Goal: Answer question/provide support

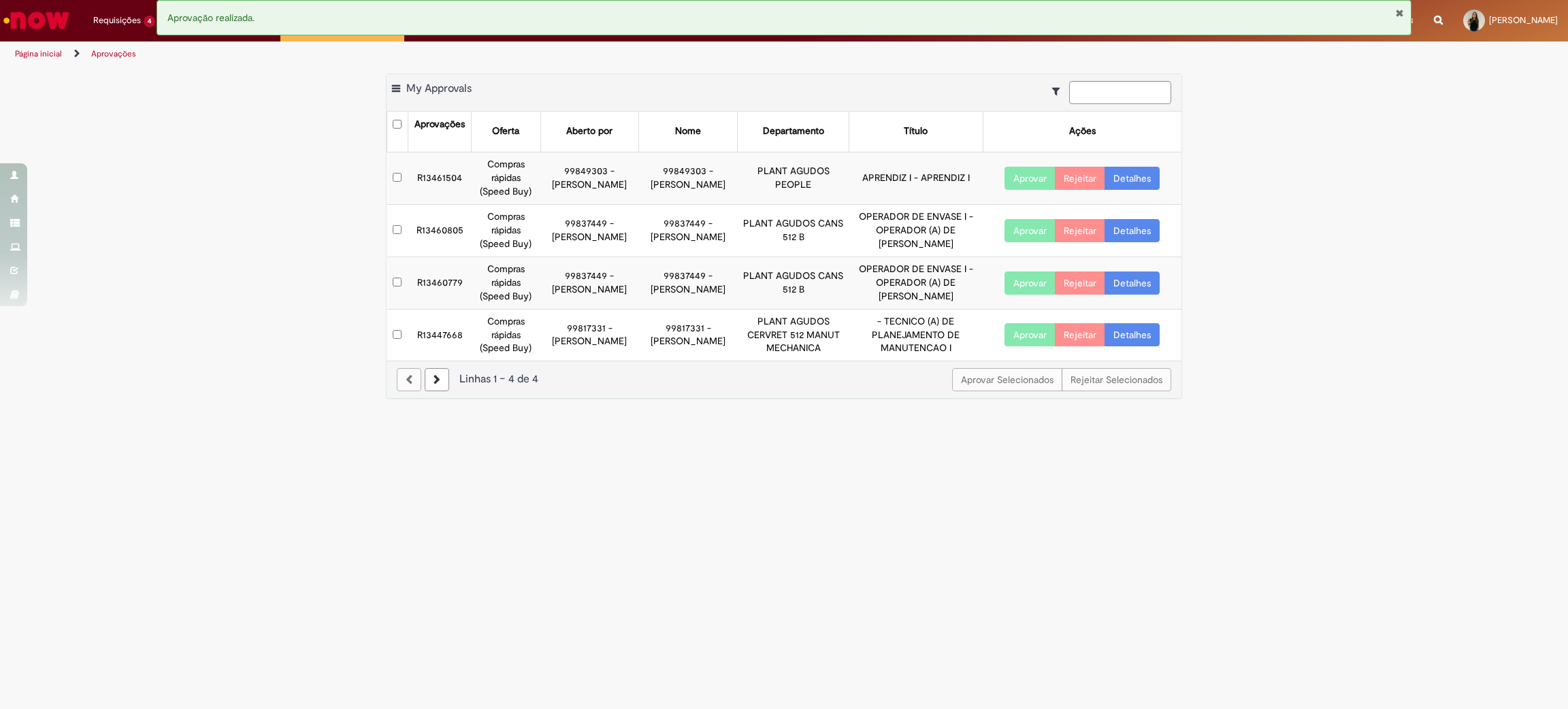
click at [1395, 11] on button "Fechar Notificação" at bounding box center [1400, 13] width 9 height 11
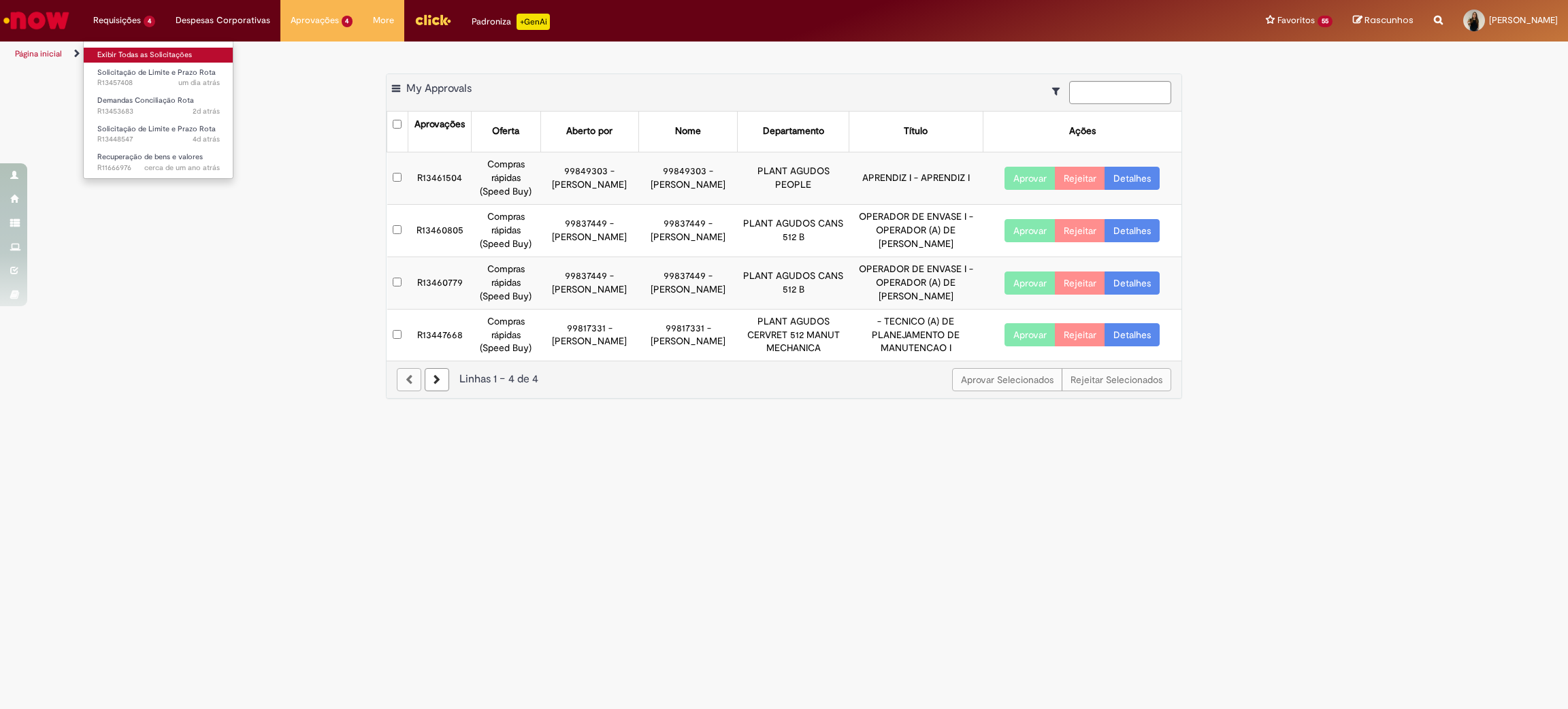
click at [138, 52] on link "Exibir Todas as Solicitações" at bounding box center [158, 54] width 150 height 15
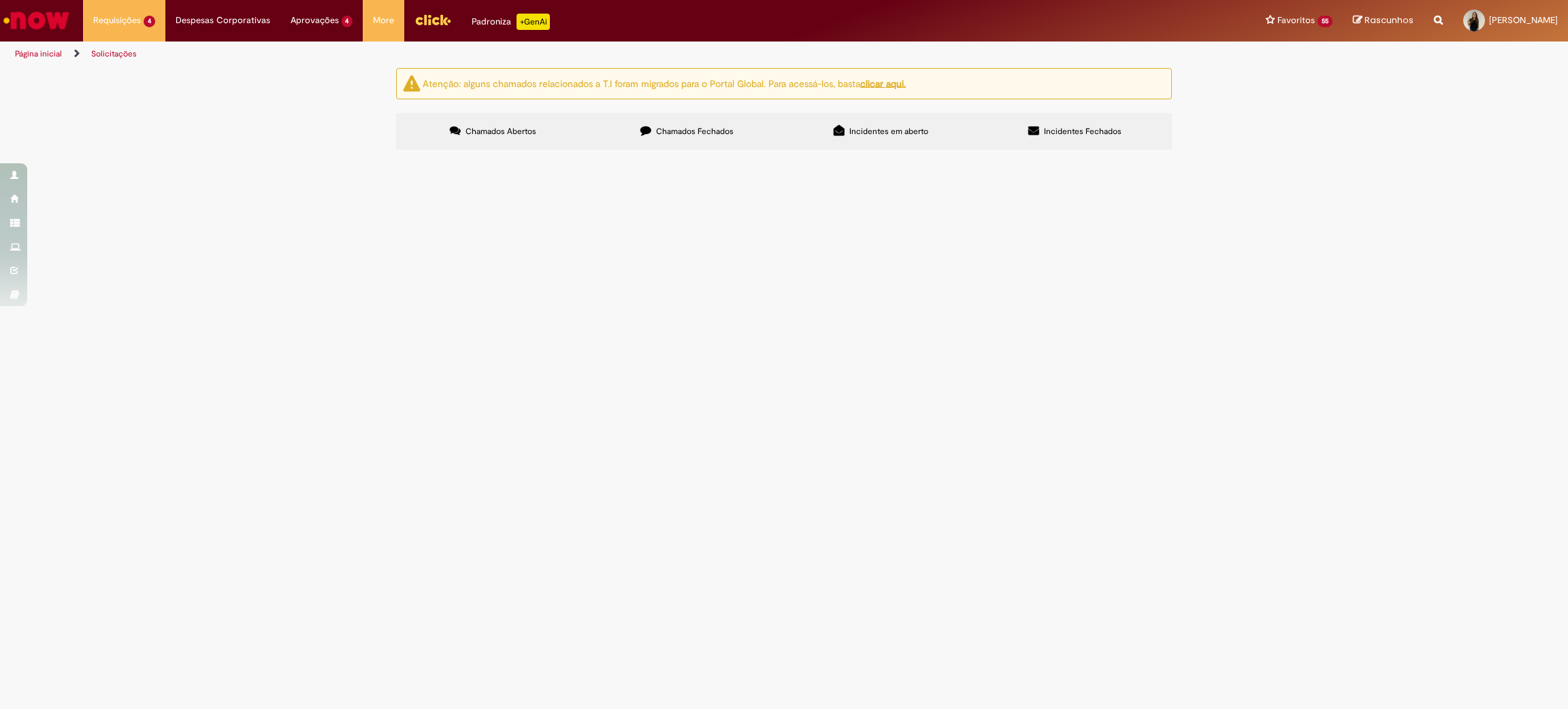
click at [0, 0] on span "Olá, favor transferir prazo e LC De: 61803 para: 60149" at bounding box center [0, 0] width 0 height 0
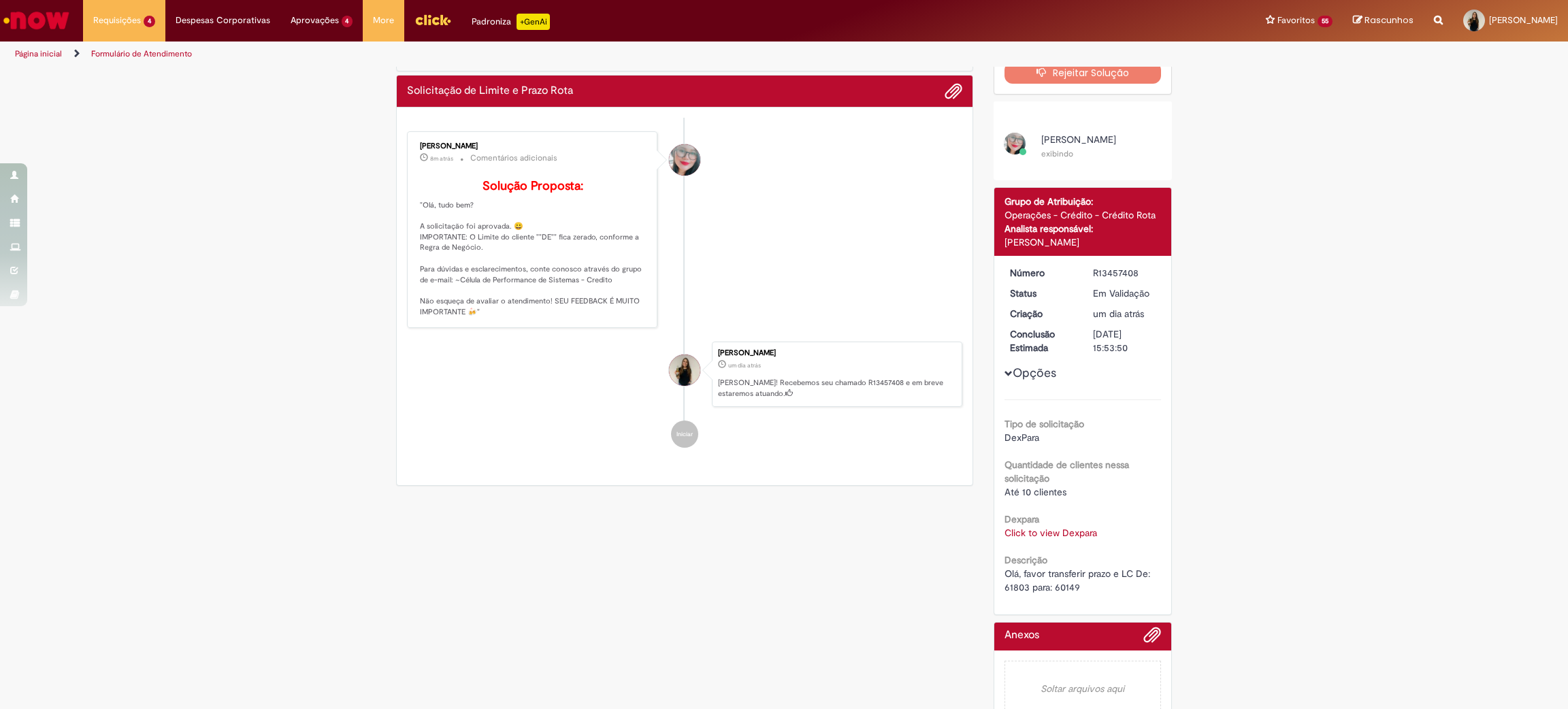
scroll to position [111, 0]
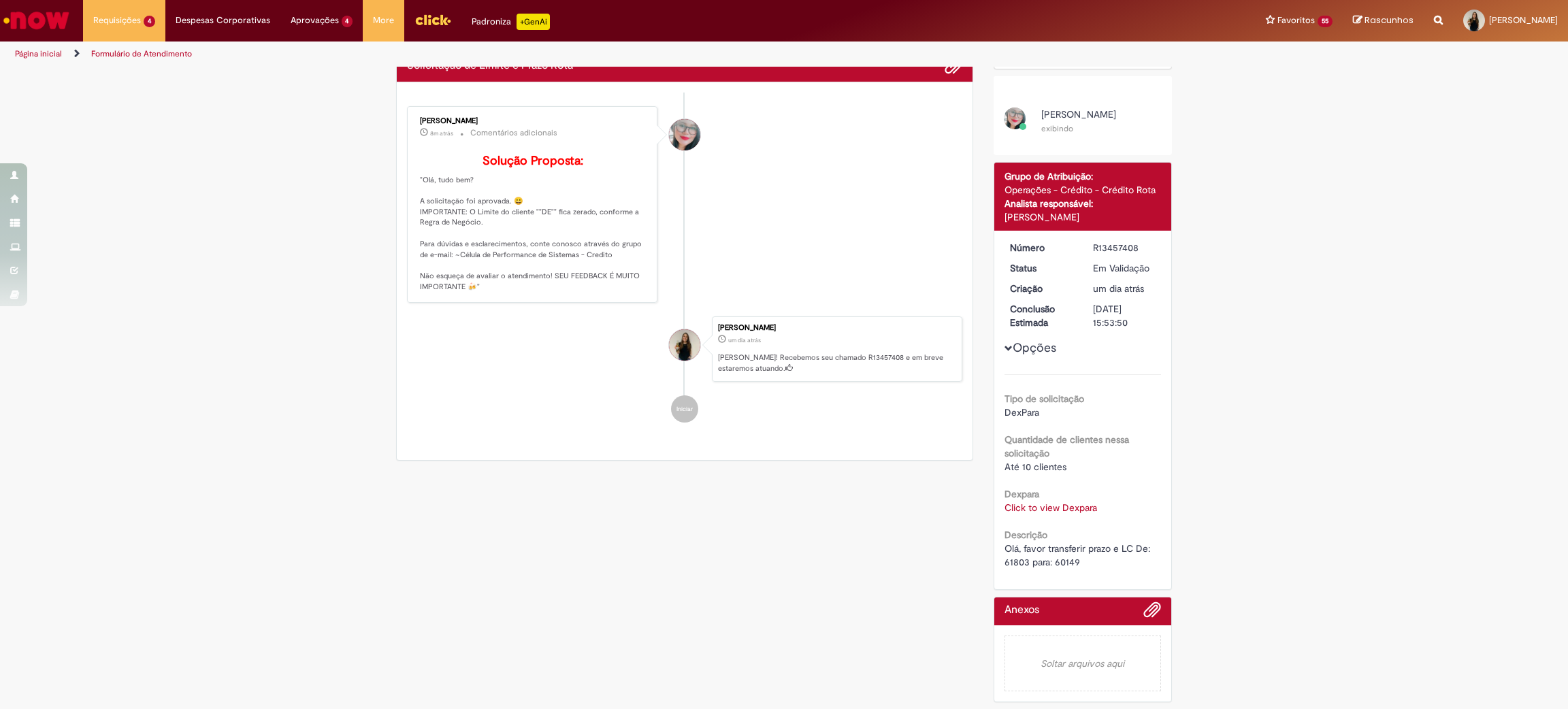
click at [1058, 508] on link "Click to view Dexpara" at bounding box center [1050, 507] width 93 height 12
click at [648, 563] on div "Verificar Código de Barras Aguardando Aprovação Aguardando atendimento Em andam…" at bounding box center [784, 340] width 796 height 737
drag, startPoint x: 1545, startPoint y: 253, endPoint x: 1534, endPoint y: 261, distance: 13.6
click at [1545, 254] on div "Verificar Código de Barras Aguardando Aprovação Aguardando atendimento Em andam…" at bounding box center [784, 340] width 1568 height 737
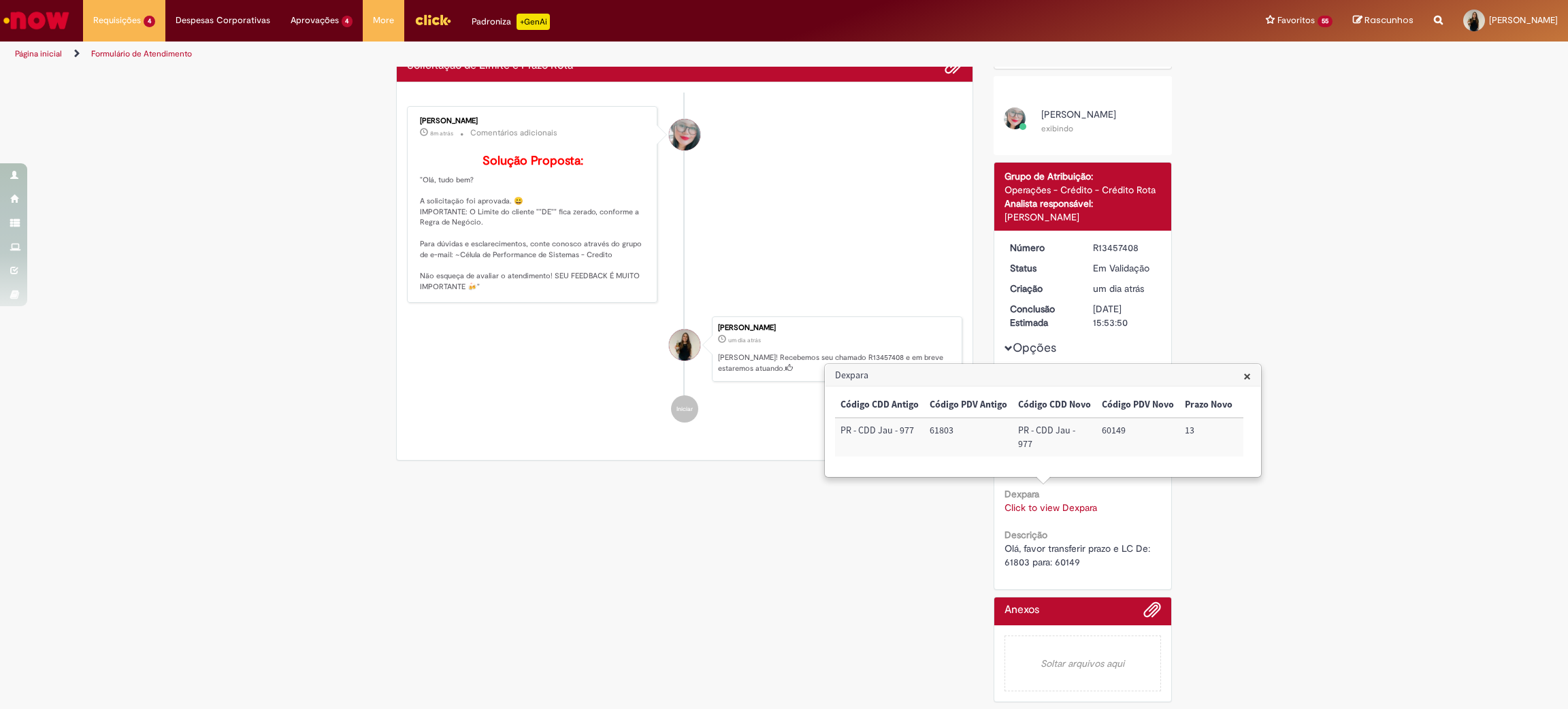
click at [1346, 295] on div "Verificar Código de Barras Aguardando Aprovação Aguardando atendimento Em andam…" at bounding box center [784, 340] width 1568 height 737
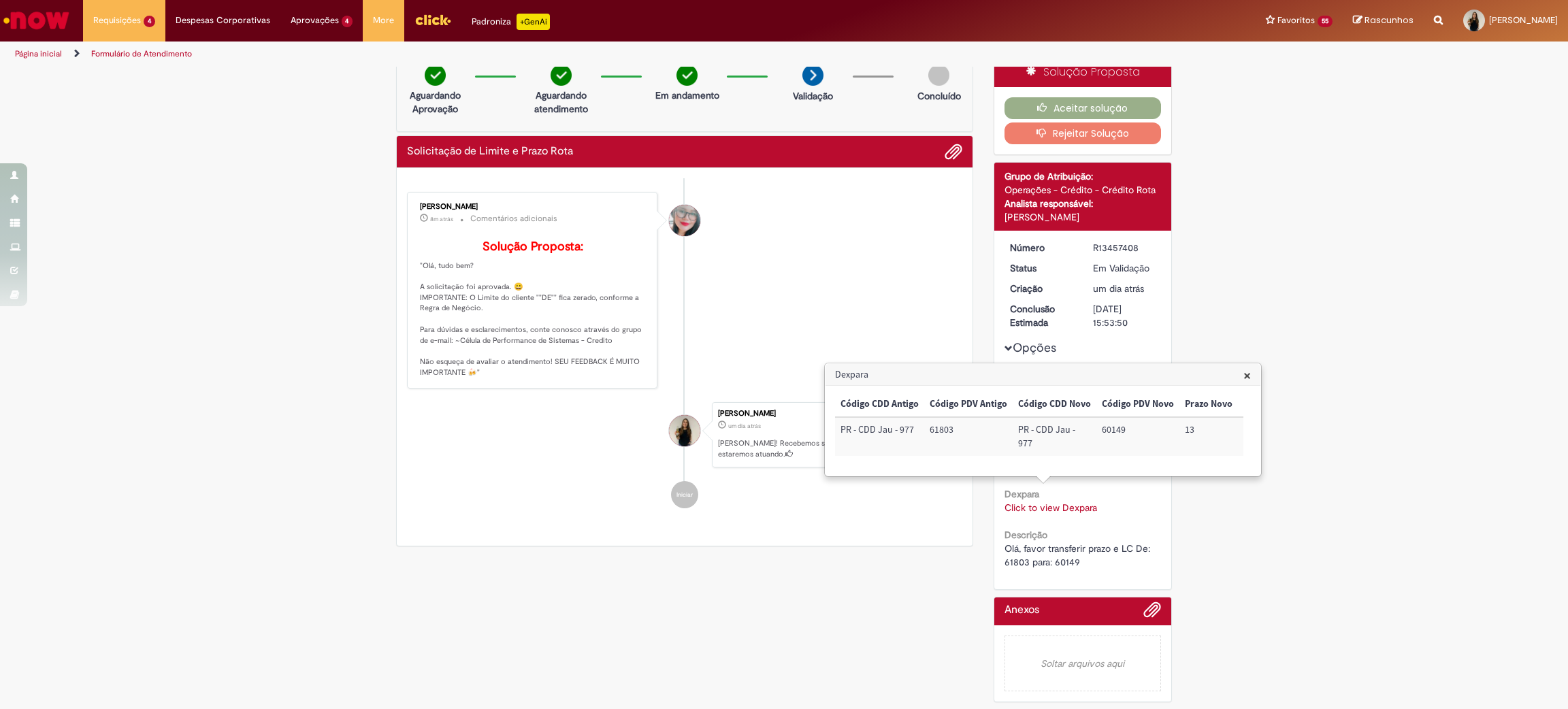
click at [1110, 428] on td "60149" at bounding box center [1137, 436] width 83 height 39
copy td "60149"
click at [1289, 369] on div "Verificar Código de Barras Aguardando Aprovação Aguardando atendimento Em andam…" at bounding box center [784, 383] width 1568 height 652
click at [1079, 105] on button "Aceitar solução" at bounding box center [1083, 108] width 157 height 22
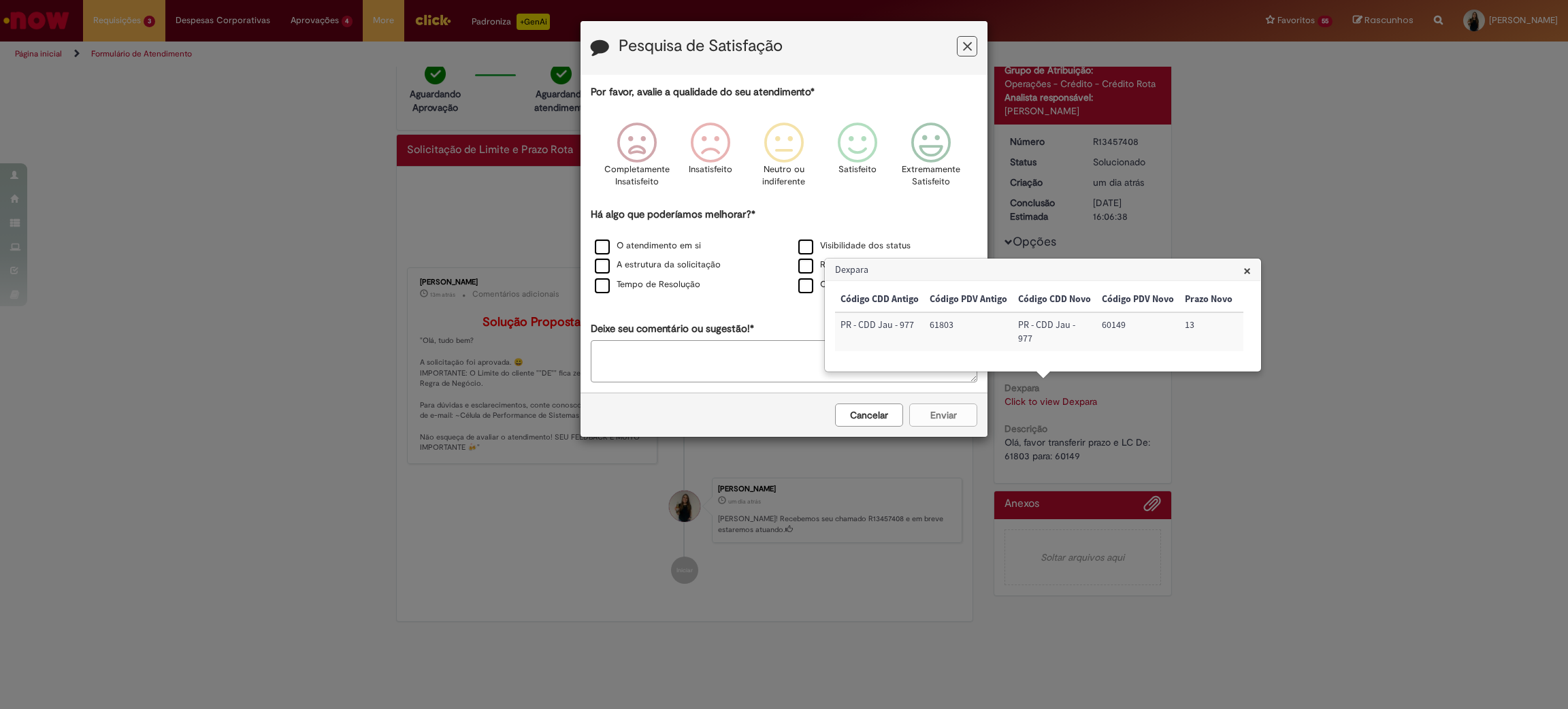
click at [1111, 325] on td "60149" at bounding box center [1137, 332] width 83 height 39
copy td "60149"
click at [1338, 383] on div "Pesquisa de Satisfação Por favor, avalie a qualidade do seu atendimento* Comple…" at bounding box center [784, 354] width 1568 height 709
